Goal: Task Accomplishment & Management: Manage account settings

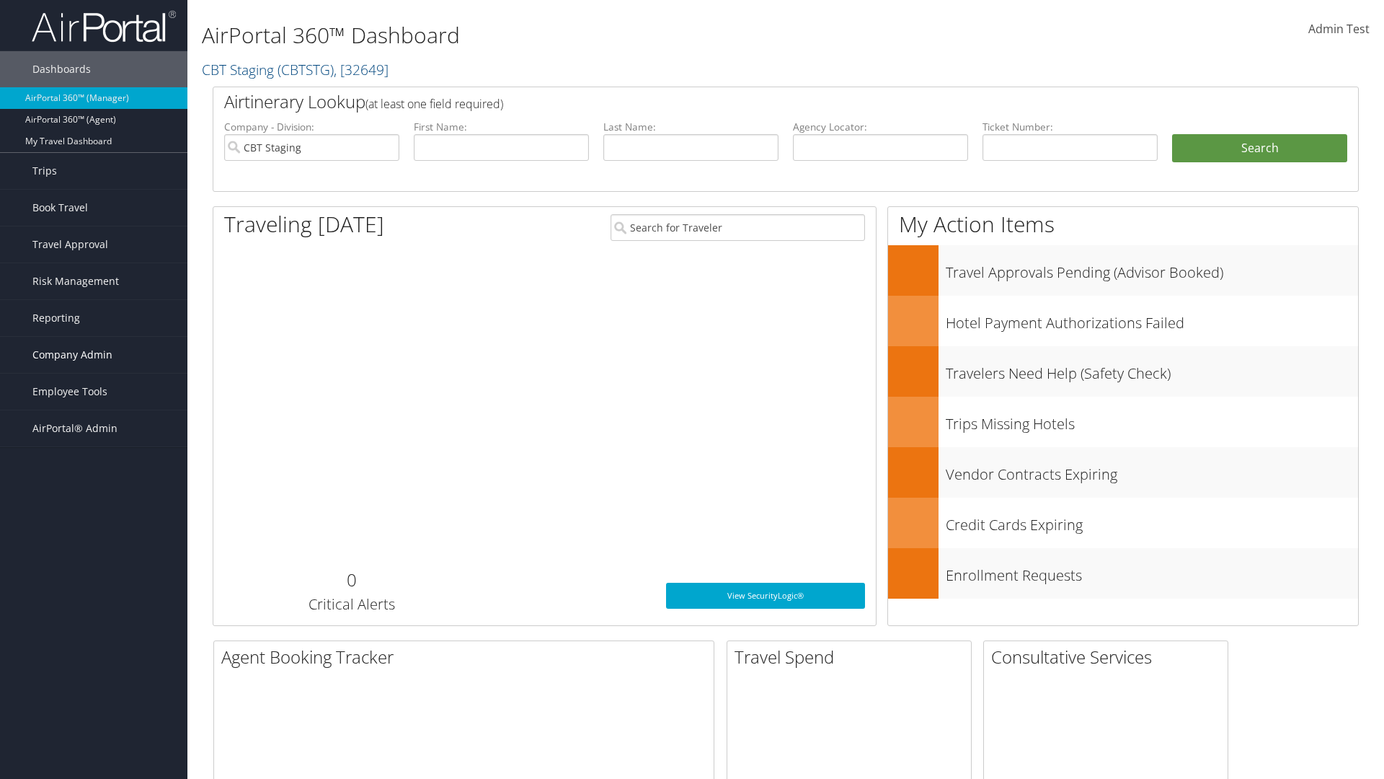
click at [94, 355] on span "Company Admin" at bounding box center [72, 355] width 80 height 36
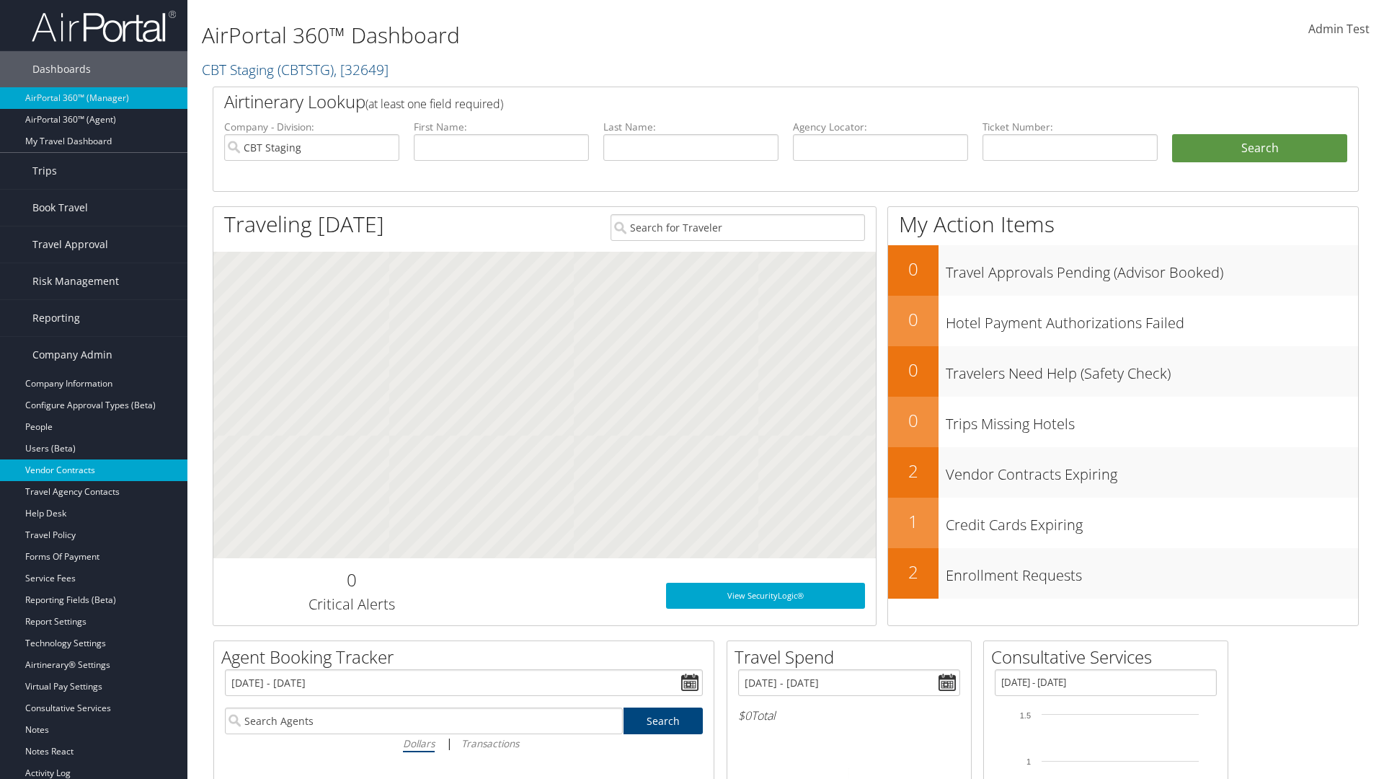
click at [94, 470] on link "Vendor Contracts" at bounding box center [93, 470] width 187 height 22
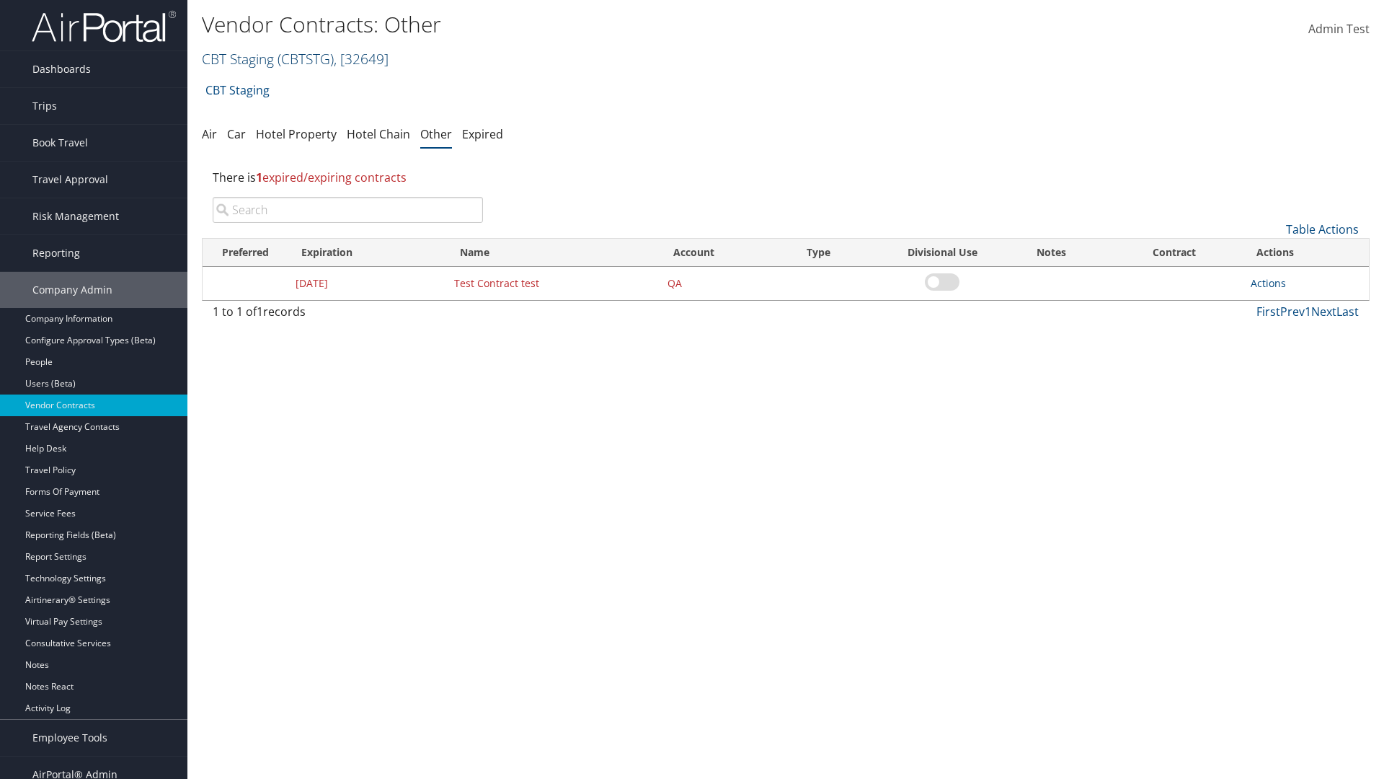
click at [238, 58] on link "CBT Staging ( CBTSTG ) , [ 32649 ]" at bounding box center [295, 58] width 187 height 19
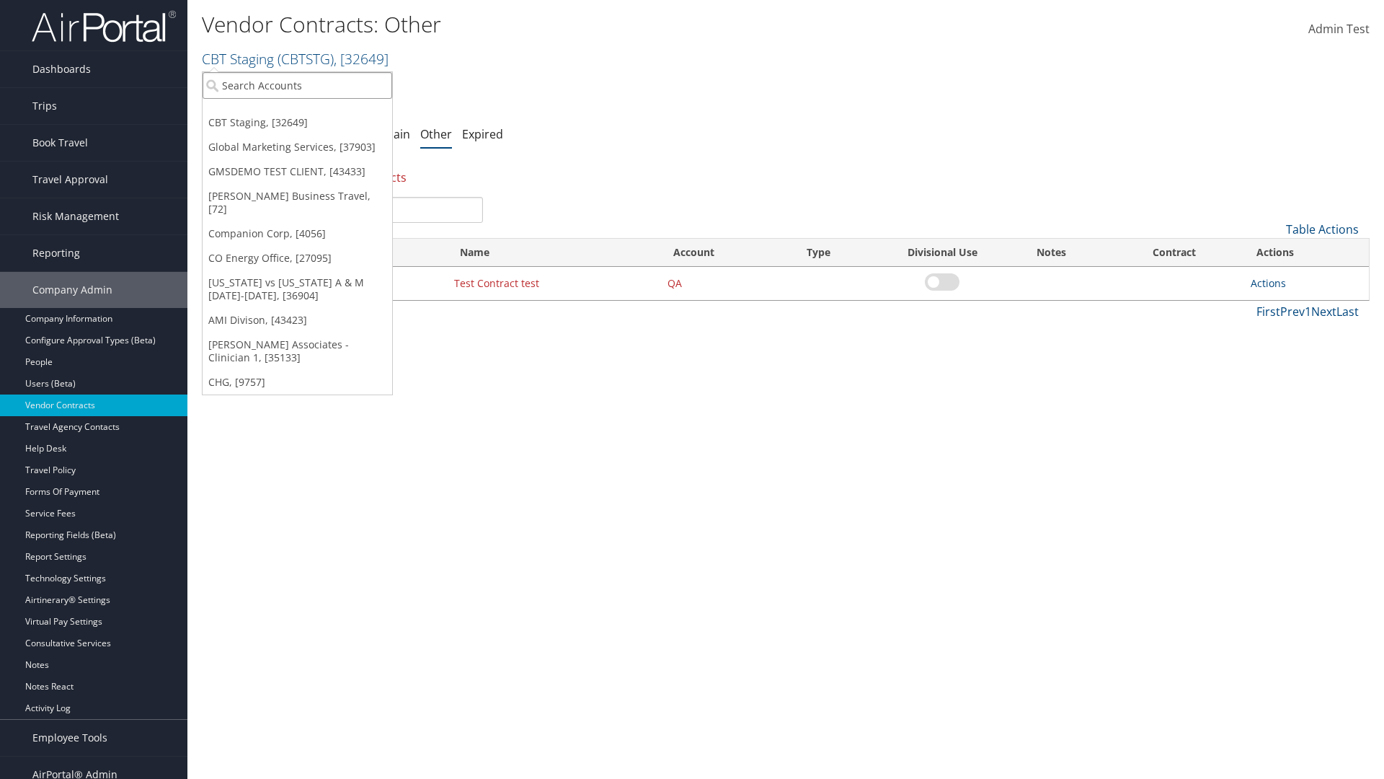
click at [297, 85] on input "search" at bounding box center [298, 85] width 190 height 27
type input "Global Marketing Services"
